Goal: Find specific page/section: Find specific page/section

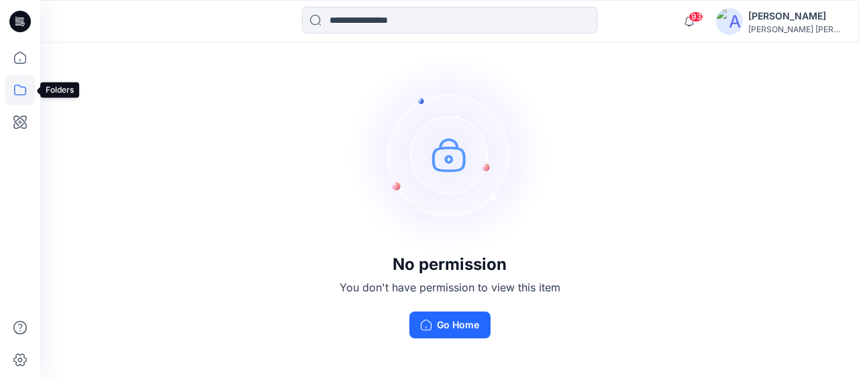
drag, startPoint x: 18, startPoint y: 88, endPoint x: 31, endPoint y: 89, distance: 12.8
click at [21, 89] on icon at bounding box center [20, 90] width 30 height 30
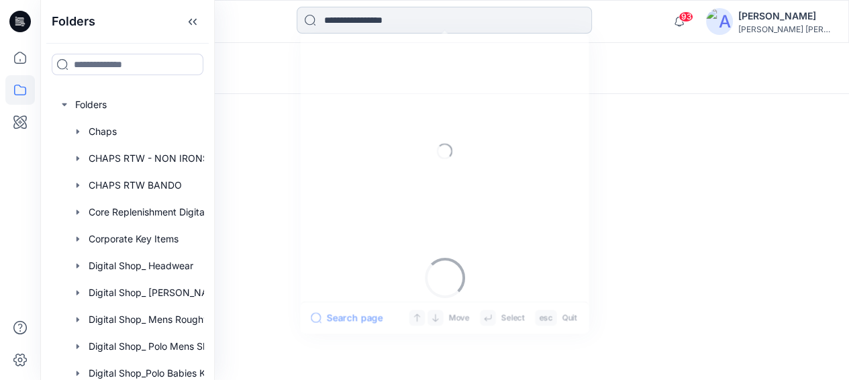
click at [409, 19] on input at bounding box center [444, 20] width 295 height 27
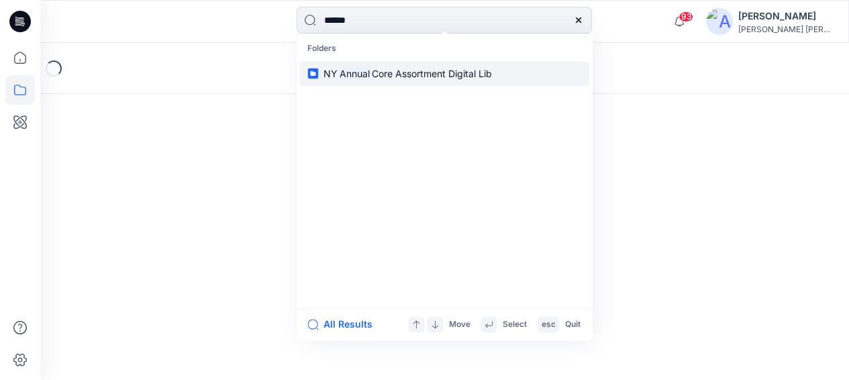
type input "******"
click at [404, 70] on span "Core Assortment Digital Lib" at bounding box center [432, 73] width 120 height 11
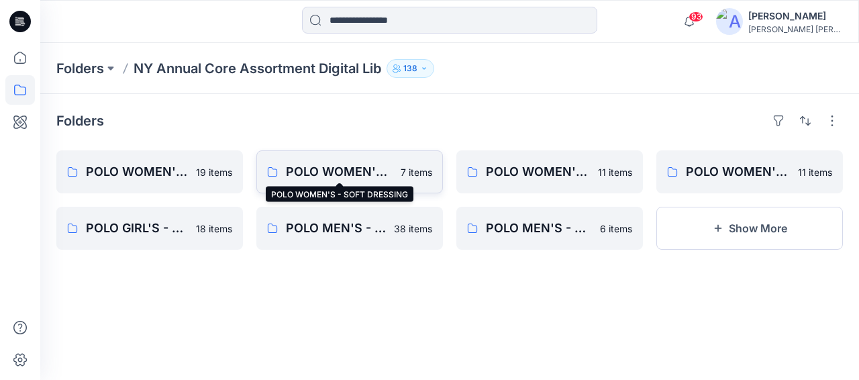
click at [357, 165] on p "POLO WOMEN'S - SOFT DRESSING" at bounding box center [339, 171] width 107 height 19
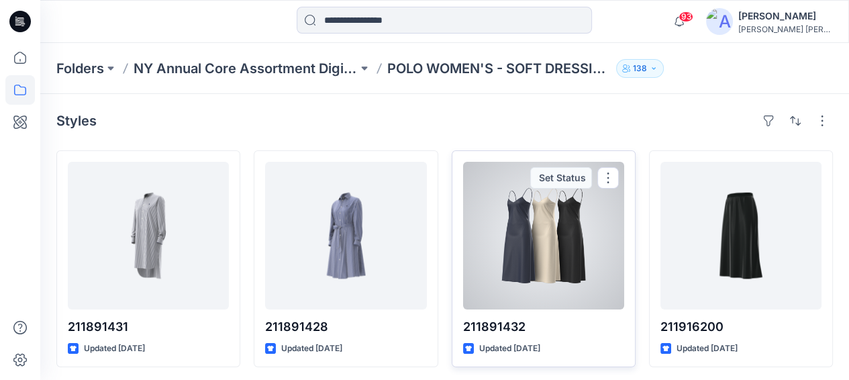
click at [585, 232] on div at bounding box center [543, 236] width 161 height 148
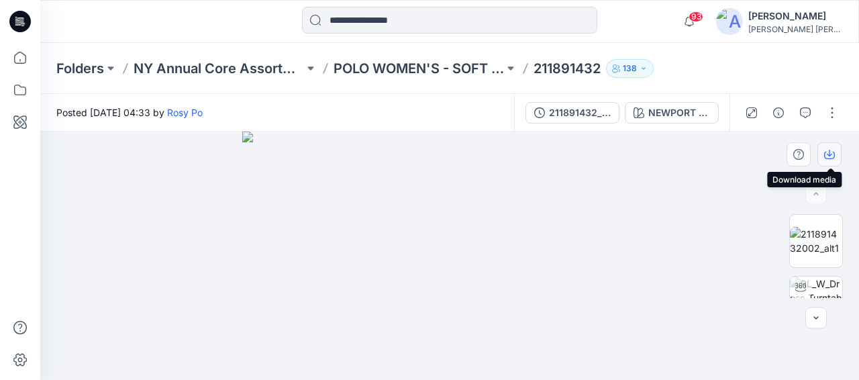
click at [831, 155] on icon "button" at bounding box center [829, 153] width 5 height 7
drag, startPoint x: 844, startPoint y: 224, endPoint x: 774, endPoint y: 287, distance: 94.1
click at [774, 287] on div "BW" at bounding box center [816, 256] width 86 height 84
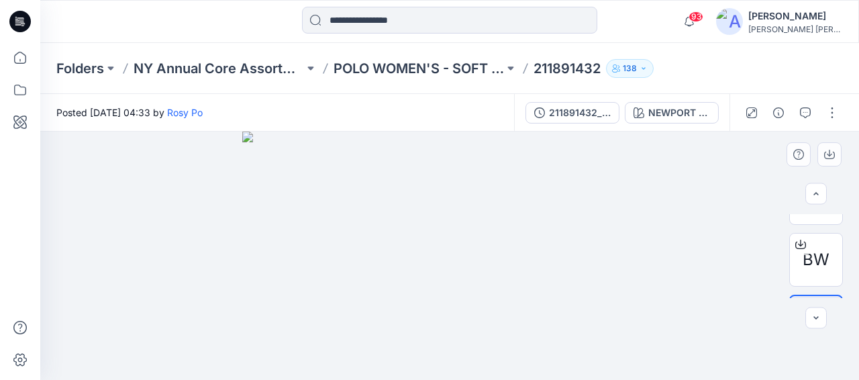
scroll to position [307, 0]
click at [819, 232] on span "BW" at bounding box center [816, 243] width 27 height 24
